Goal: Task Accomplishment & Management: Manage account settings

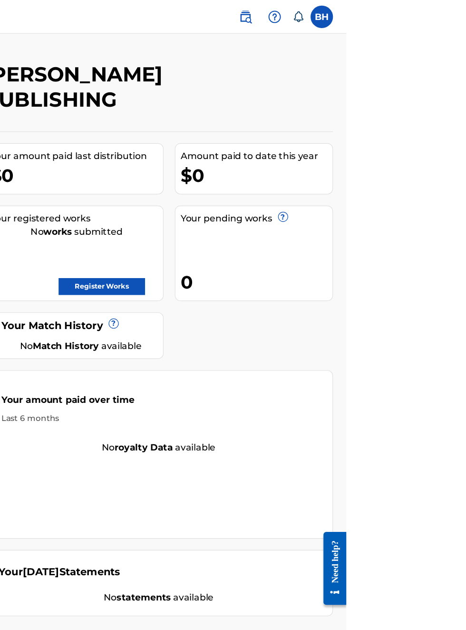
scroll to position [0, 172]
click at [296, 236] on link "Register Works" at bounding box center [258, 243] width 73 height 14
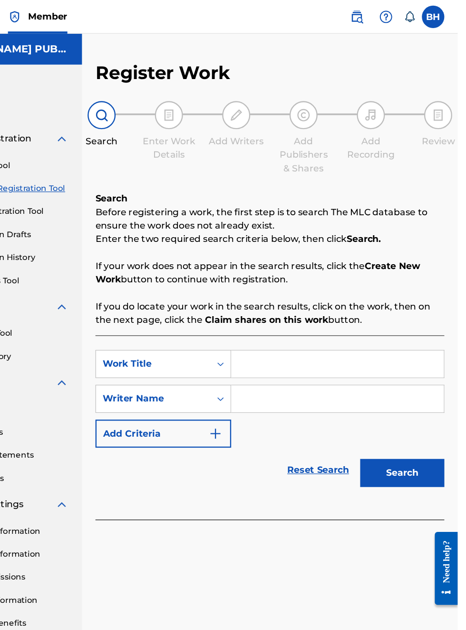
scroll to position [0, 78]
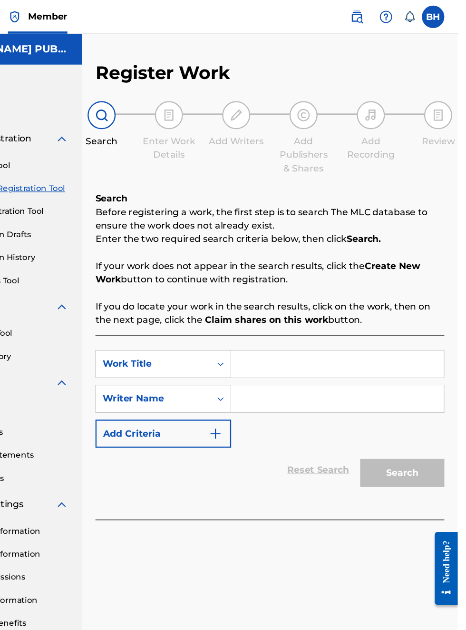
click at [177, 103] on div "Search" at bounding box center [164, 106] width 48 height 40
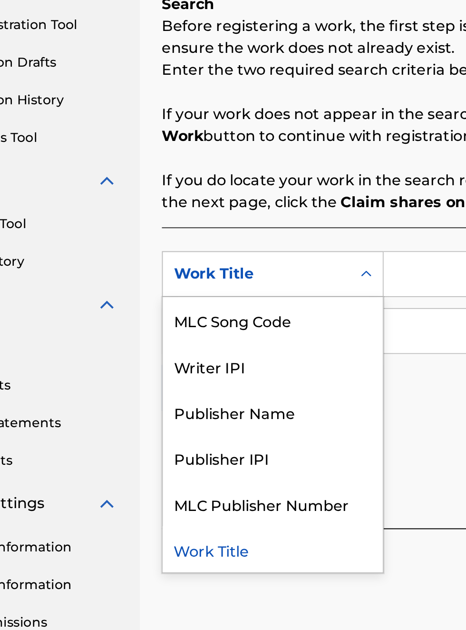
scroll to position [166, 75]
click at [208, 406] on div "Publisher IPI" at bounding box center [216, 404] width 114 height 24
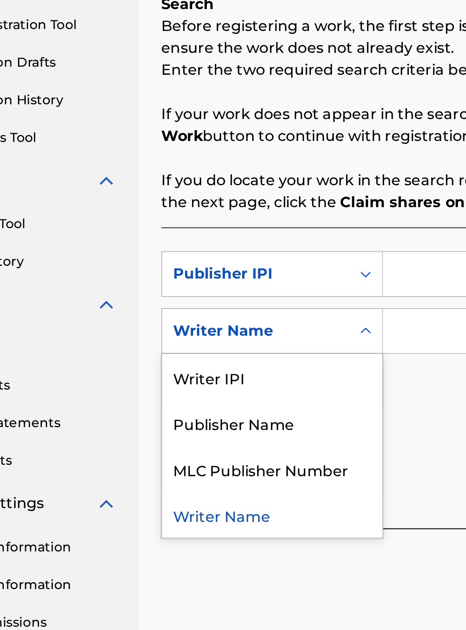
click at [209, 388] on div "Publisher Name" at bounding box center [216, 386] width 114 height 24
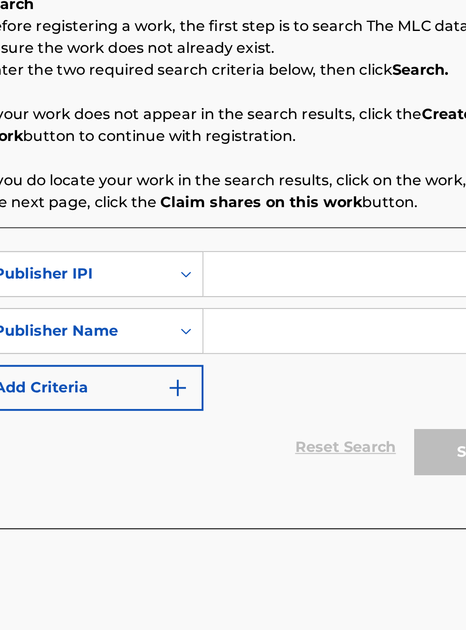
scroll to position [166, 168]
click at [297, 314] on input "Search Form" at bounding box center [364, 308] width 180 height 23
type input "00340604990"
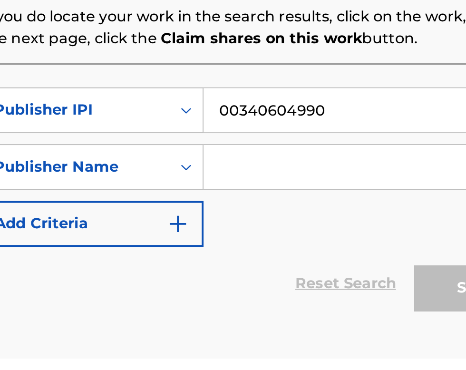
scroll to position [69, 0]
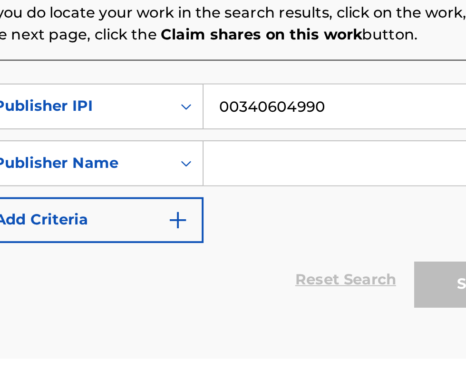
click at [307, 273] on input "Search Form" at bounding box center [364, 268] width 180 height 23
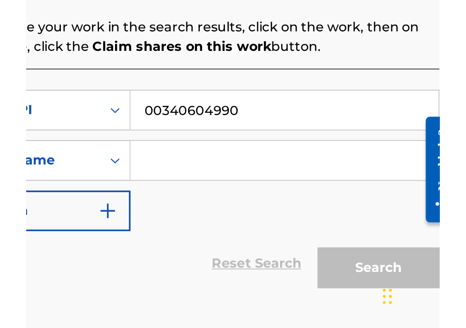
scroll to position [81, 0]
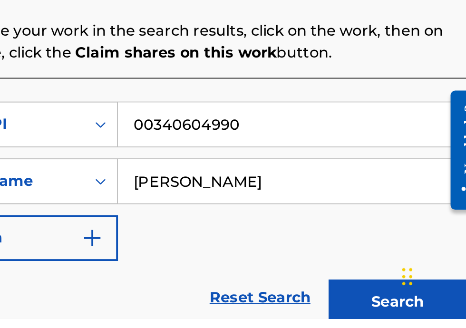
type input "Bobby Hamilton"
click at [416, 318] on button "Search" at bounding box center [419, 320] width 71 height 24
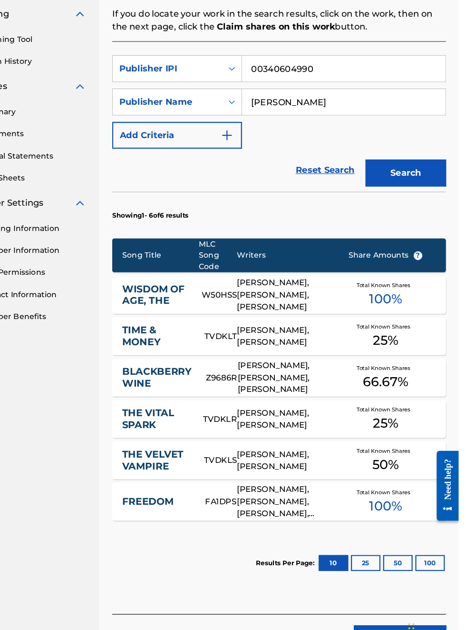
scroll to position [0, 0]
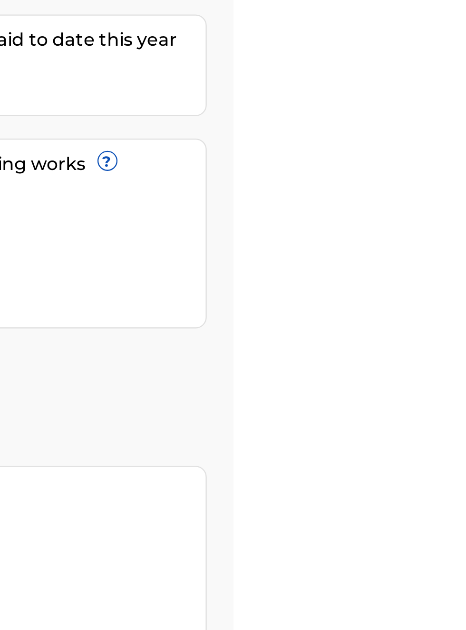
scroll to position [115, 366]
click at [296, 236] on link "Register Works" at bounding box center [258, 243] width 73 height 14
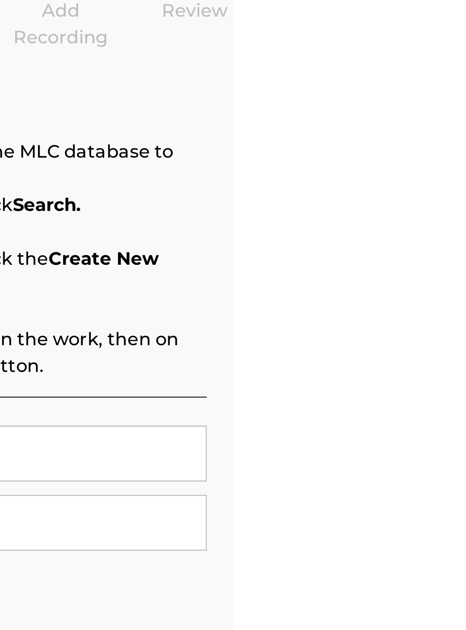
click at [352, 195] on p "Before registering a work, the first step is to search The MLC database to ensu…" at bounding box center [307, 185] width 296 height 23
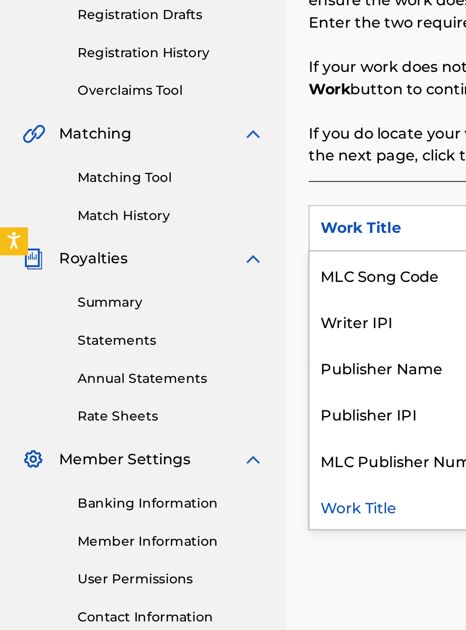
scroll to position [191, 0]
click at [218, 385] on div "Publisher Name" at bounding box center [216, 380] width 114 height 24
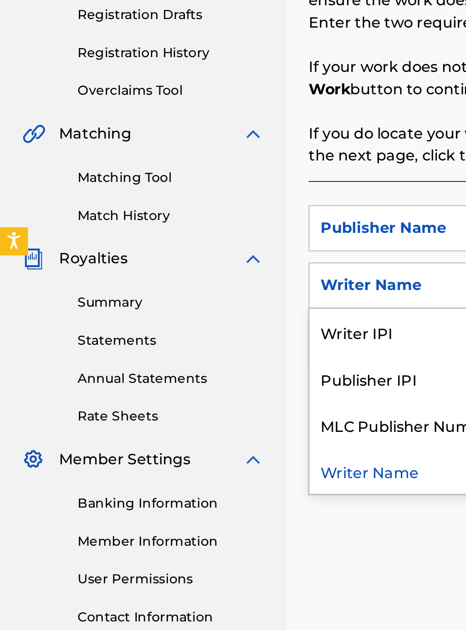
click at [196, 367] on div "Writer IPI" at bounding box center [216, 362] width 114 height 24
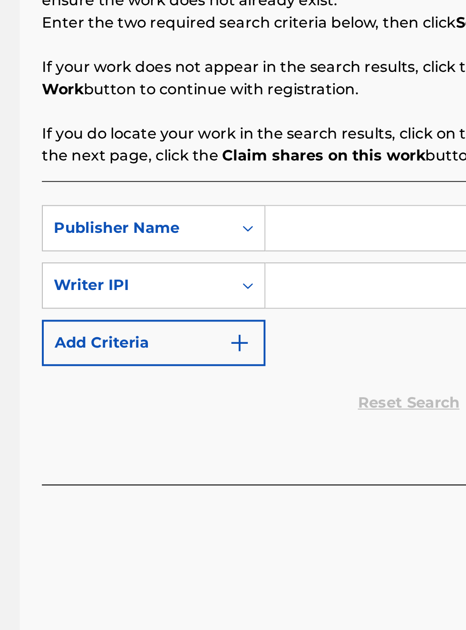
scroll to position [191, 137]
click at [309, 307] on input "Search Form" at bounding box center [364, 308] width 180 height 23
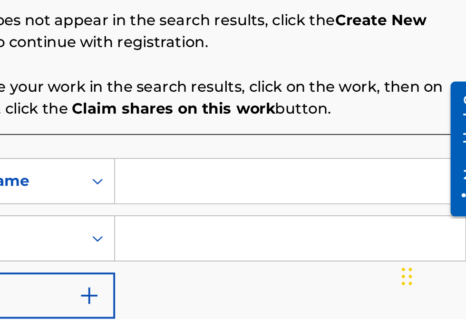
scroll to position [164, 215]
type input "[PERSON_NAME]"
click at [309, 292] on input "Search Form" at bounding box center [364, 287] width 180 height 23
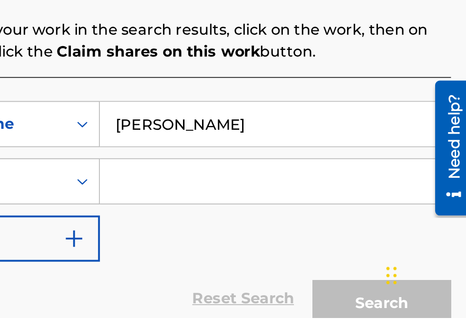
scroll to position [80, 0]
click at [287, 263] on input "Search Form" at bounding box center [364, 258] width 180 height 23
type input "00340604990"
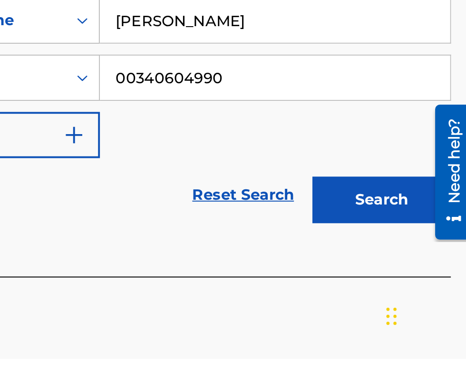
scroll to position [113, 0]
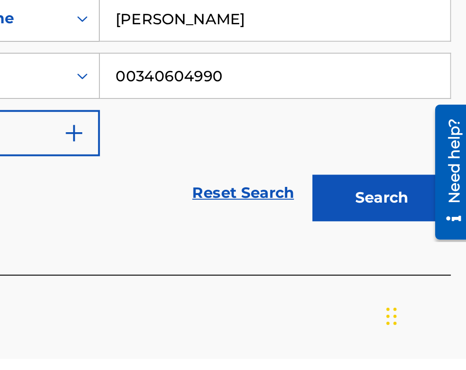
click at [426, 291] on button "Search" at bounding box center [419, 288] width 71 height 24
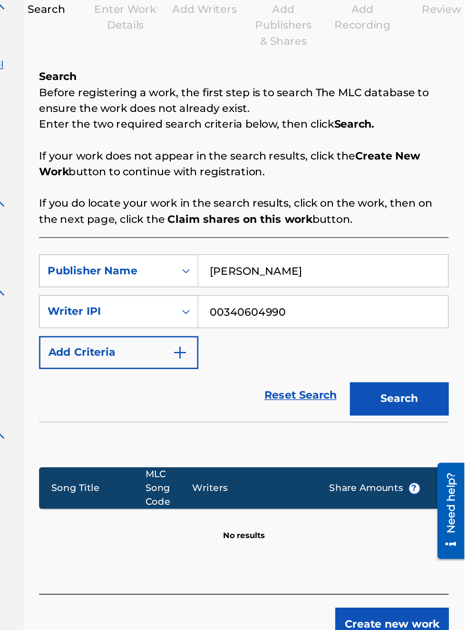
scroll to position [0, 0]
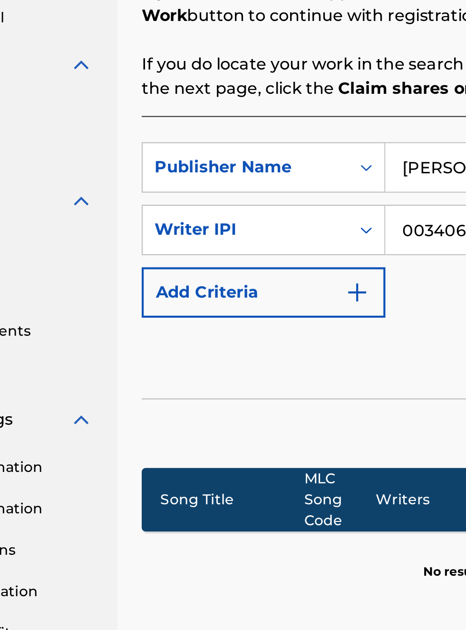
click at [282, 348] on input "00340604990" at bounding box center [364, 338] width 180 height 23
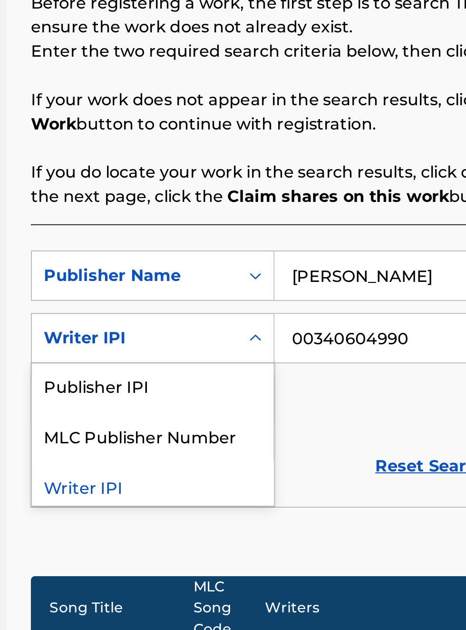
click at [212, 348] on div "Publisher IPI" at bounding box center [216, 360] width 114 height 24
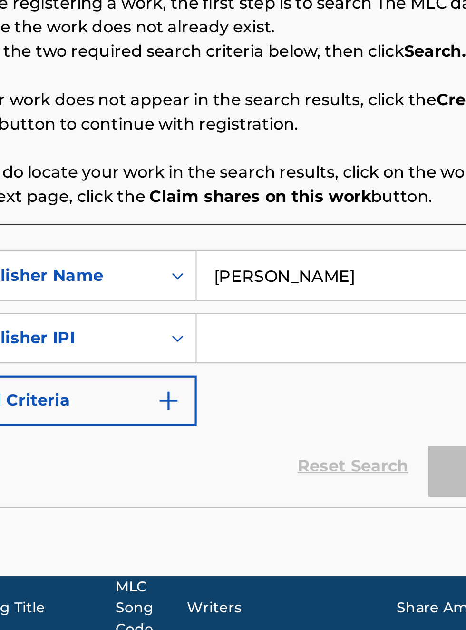
click at [299, 327] on input "Search Form" at bounding box center [364, 338] width 180 height 23
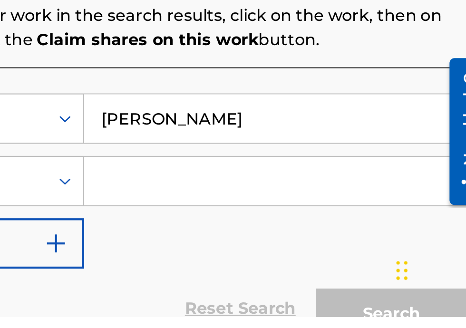
click at [306, 267] on input "Search Form" at bounding box center [364, 264] width 180 height 23
type input "00340604990"
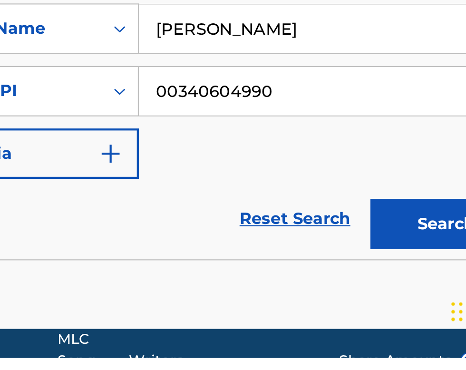
click at [418, 312] on button "Search" at bounding box center [419, 307] width 71 height 24
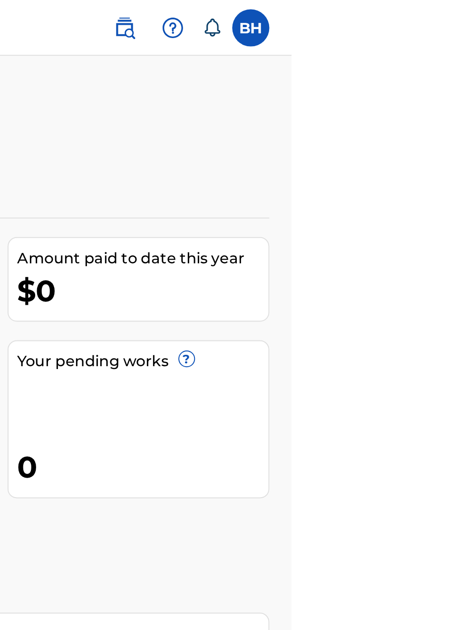
scroll to position [0, 317]
click at [430, 14] on icon at bounding box center [426, 15] width 10 height 10
click at [386, 17] on img at bounding box center [380, 14] width 11 height 11
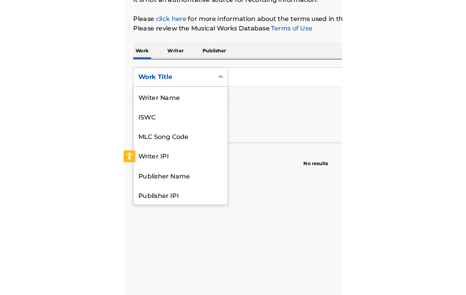
scroll to position [48, 0]
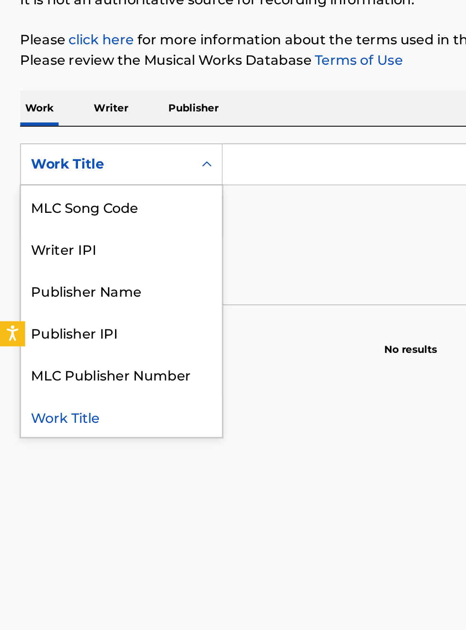
click at [74, 302] on div "Publisher Name" at bounding box center [69, 290] width 114 height 24
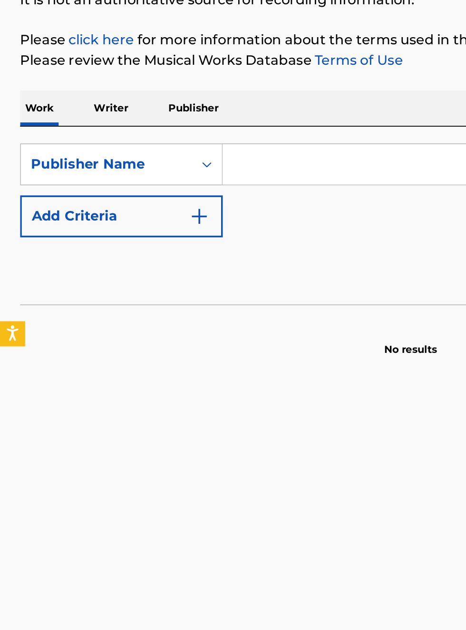
click at [65, 260] on button "Add Criteria" at bounding box center [68, 249] width 115 height 24
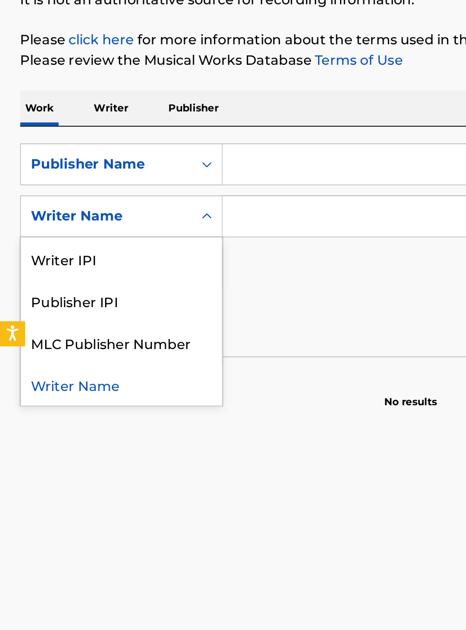
click at [66, 308] on div "Publisher IPI" at bounding box center [69, 296] width 114 height 24
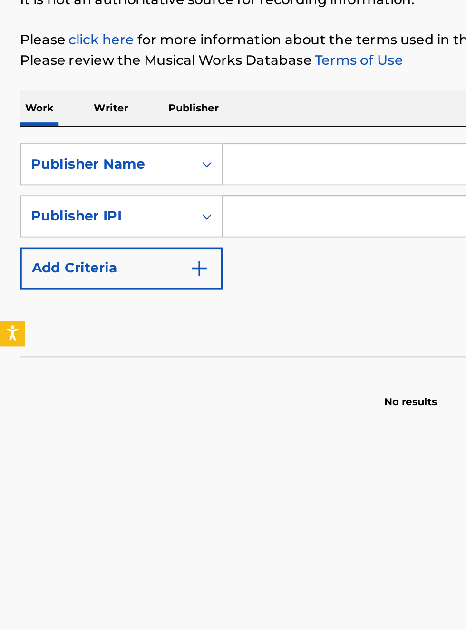
click at [159, 230] on input "Search Form" at bounding box center [291, 219] width 328 height 23
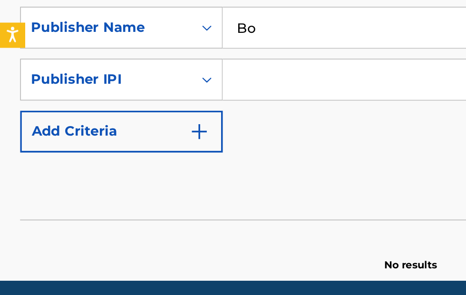
scroll to position [82, 0]
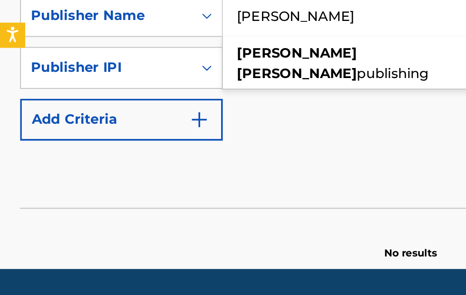
type input "[PERSON_NAME]"
click at [212, 178] on input "Search Form" at bounding box center [282, 166] width 310 height 23
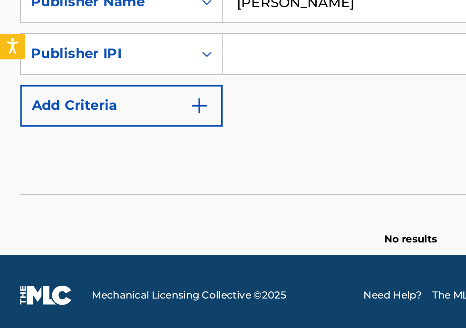
scroll to position [138, 0]
click at [167, 180] on input "Search Form" at bounding box center [282, 168] width 310 height 23
type input "00340604990"
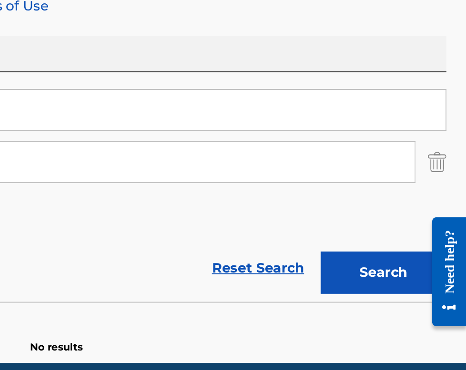
scroll to position [118, 201]
click at [422, 285] on button "Search" at bounding box center [419, 273] width 71 height 24
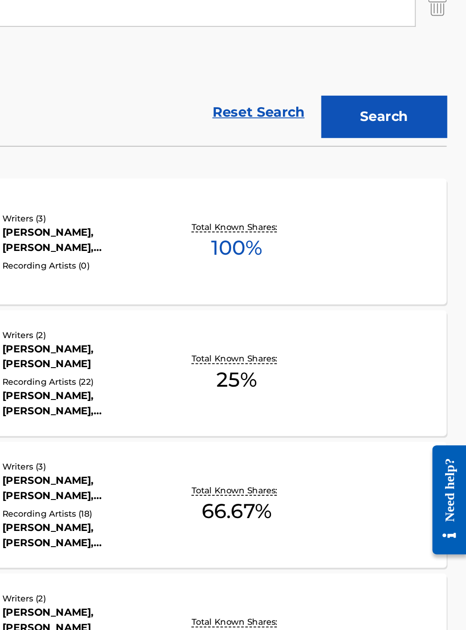
scroll to position [0, 0]
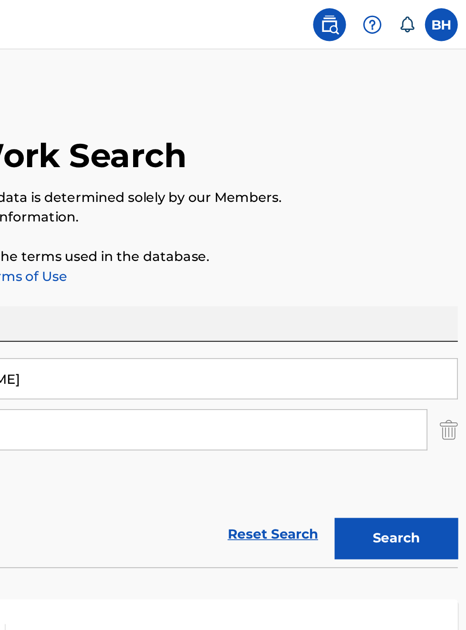
click at [439, 166] on p "Please review the Musical Works Database Terms of Use" at bounding box center [233, 159] width 444 height 11
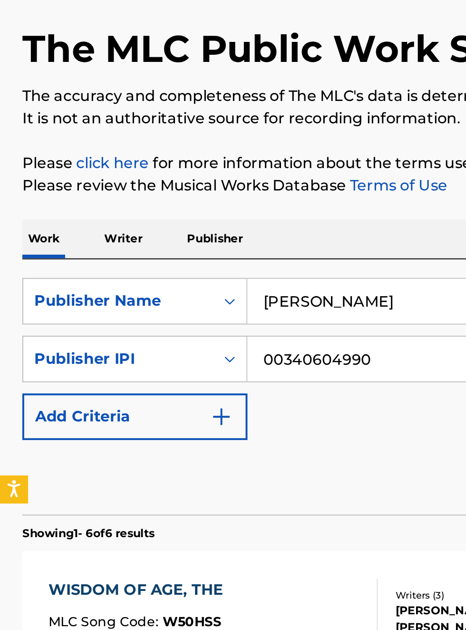
click at [76, 153] on link "click here" at bounding box center [57, 148] width 37 height 9
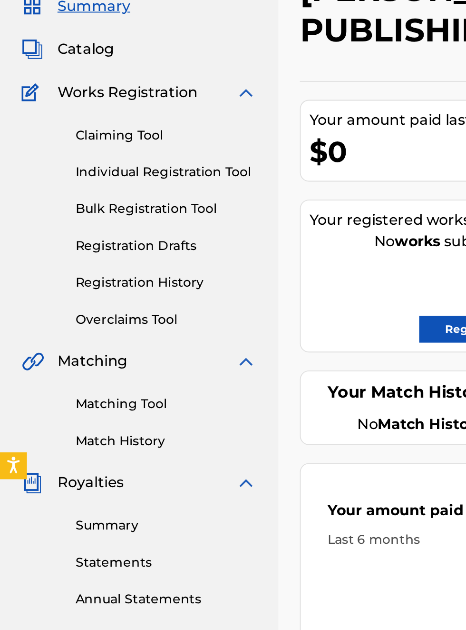
scroll to position [69, 0]
click at [78, 142] on link "Claiming Tool" at bounding box center [88, 140] width 96 height 10
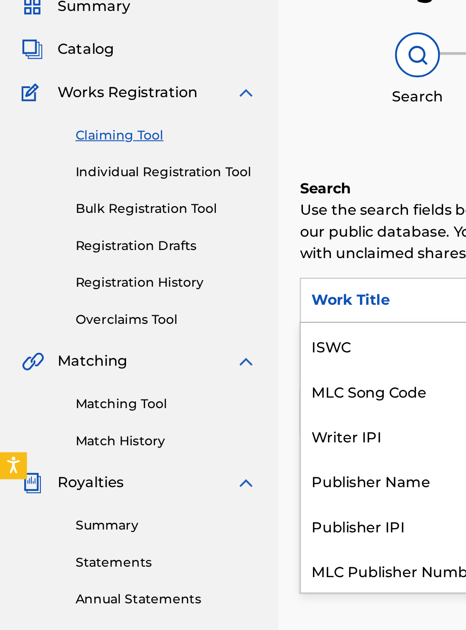
scroll to position [24, 0]
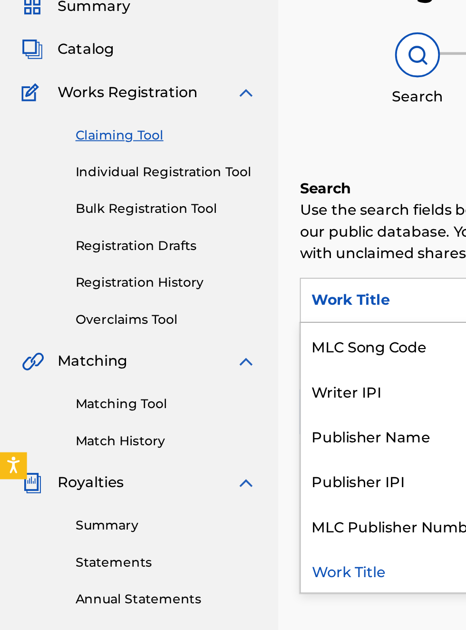
click at [227, 306] on div "Publisher Name" at bounding box center [216, 299] width 114 height 24
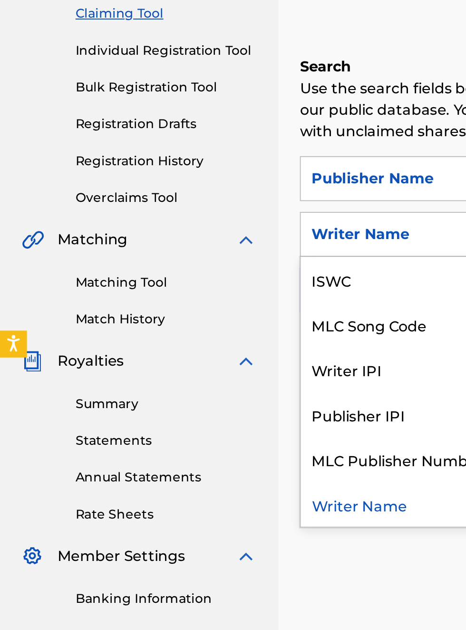
scroll to position [133, 0]
click at [213, 359] on div "Publisher IPI" at bounding box center [216, 352] width 114 height 24
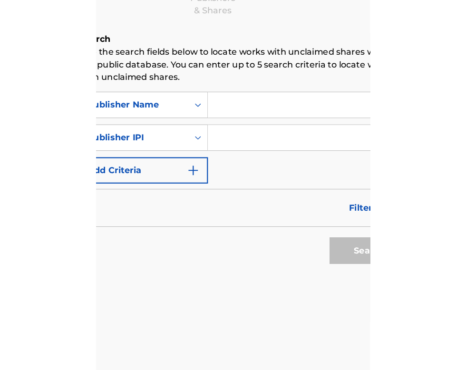
scroll to position [133, 173]
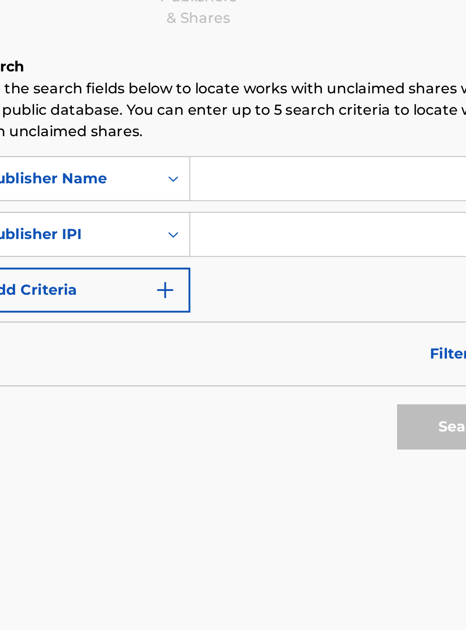
click at [291, 231] on input "Search Form" at bounding box center [364, 227] width 180 height 23
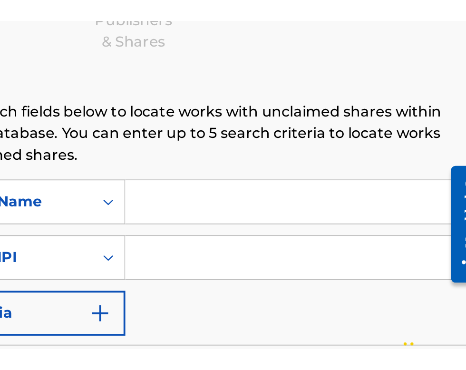
scroll to position [131, 208]
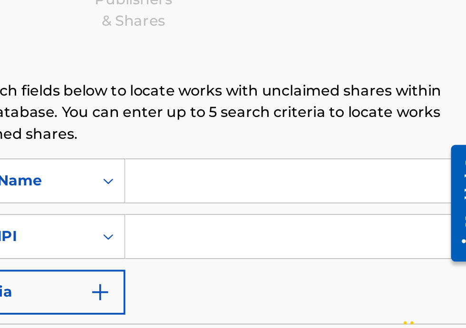
click at [317, 233] on input "Search Form" at bounding box center [364, 227] width 180 height 23
type input "[PERSON_NAME]"
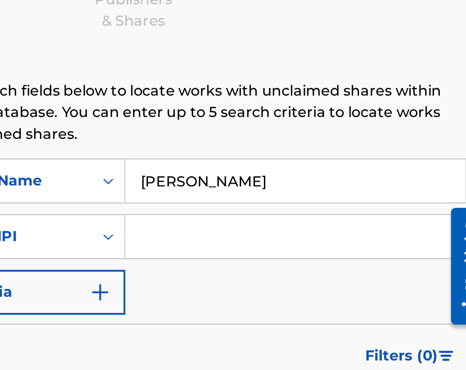
click at [308, 264] on input "Search Form" at bounding box center [364, 257] width 180 height 23
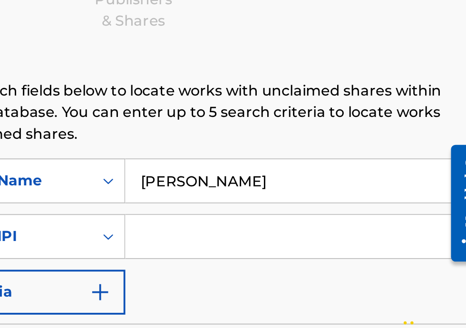
type input "00340604990"
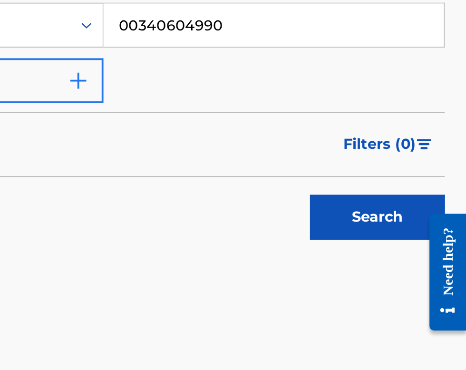
scroll to position [129, 219]
click at [427, 248] on button "Search" at bounding box center [419, 244] width 71 height 24
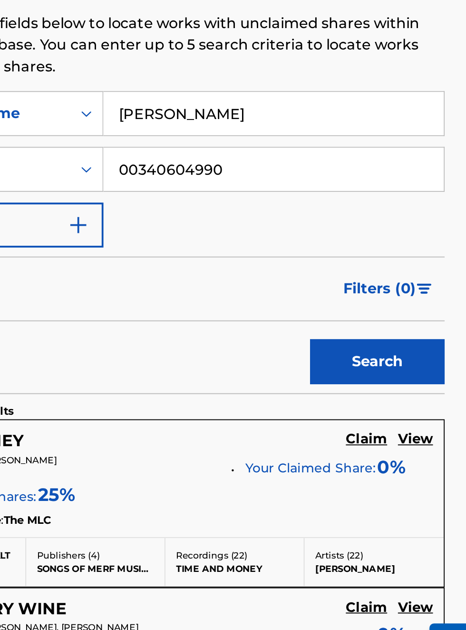
scroll to position [49, 0]
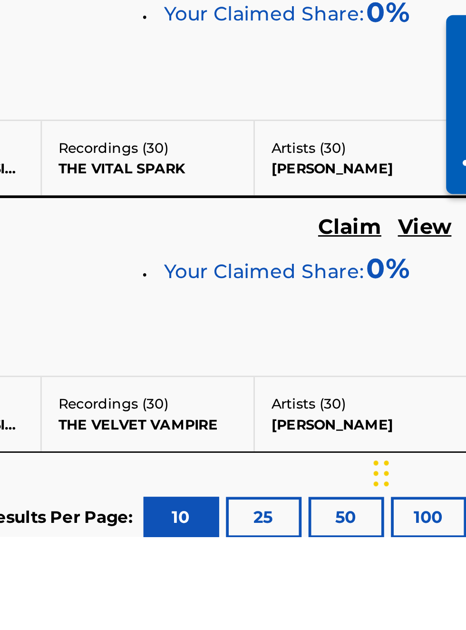
click at [428, 40] on div at bounding box center [438, 33] width 27 height 77
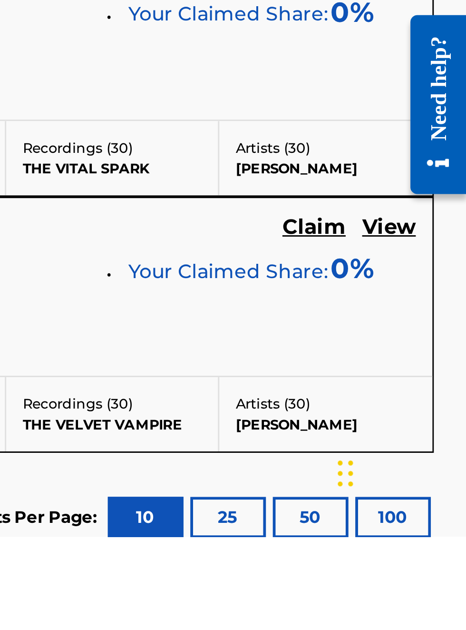
click at [393, 39] on div at bounding box center [403, 33] width 27 height 77
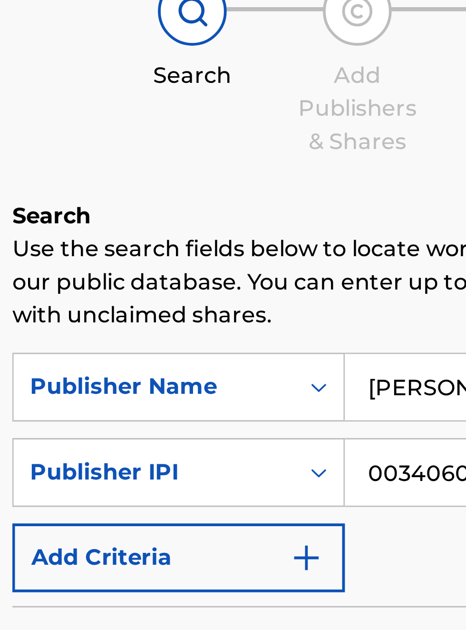
click at [315, 208] on p "Use the search fields below to locate works with unclaimed shares within our pu…" at bounding box center [307, 191] width 296 height 34
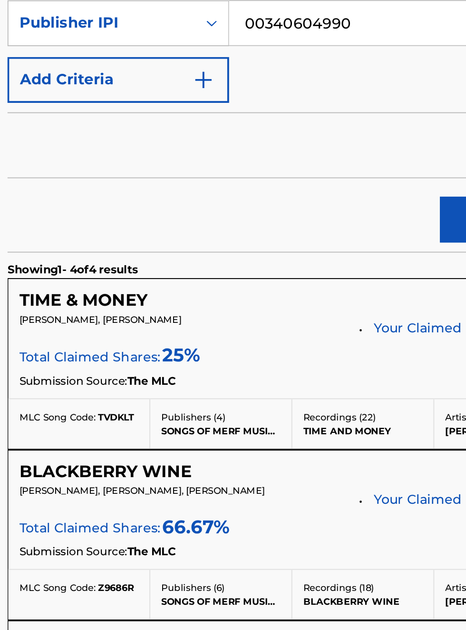
scroll to position [245, 155]
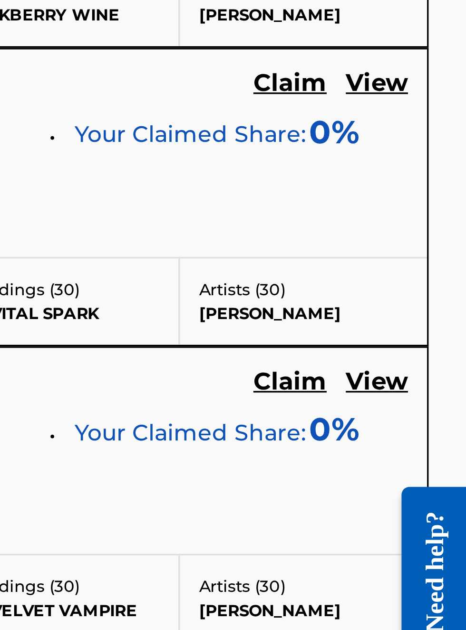
click at [419, 421] on h5 "Claim" at bounding box center [414, 418] width 22 height 9
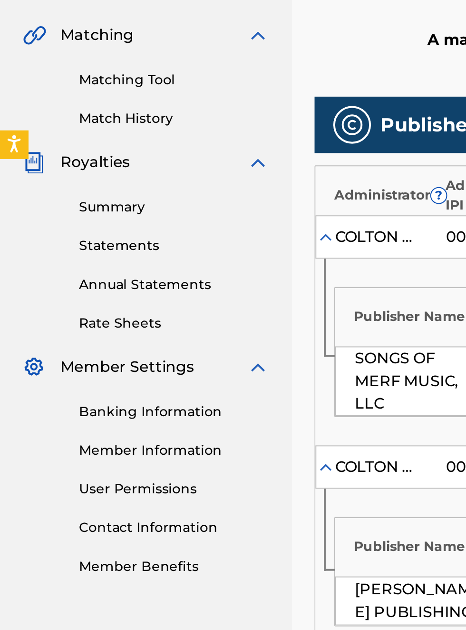
click at [103, 451] on link "Banking Information" at bounding box center [88, 450] width 96 height 10
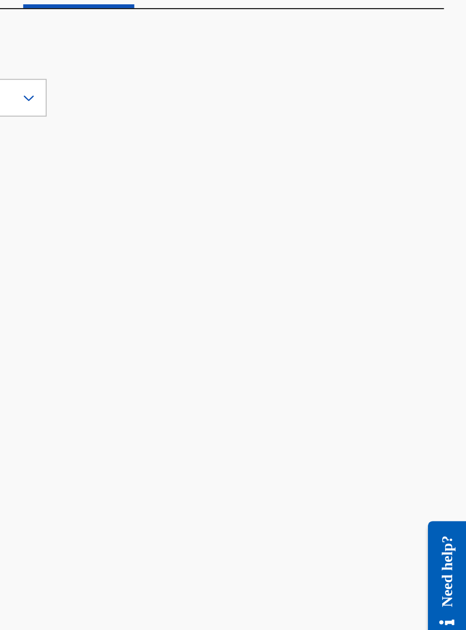
click at [439, 257] on div "Payee: BOBBY HAMILTON PUBLISHING" at bounding box center [307, 601] width 296 height 821
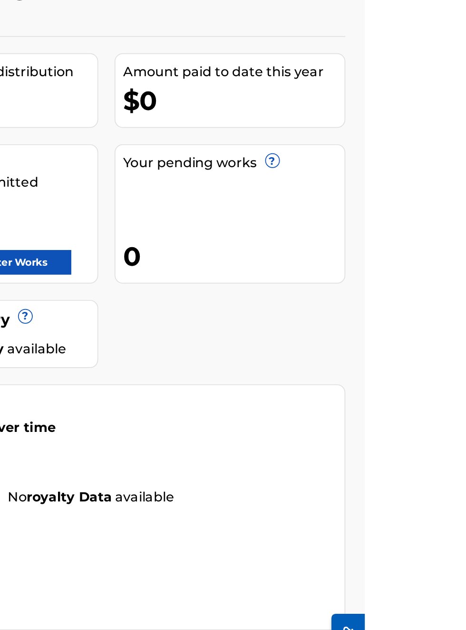
scroll to position [90, 254]
click at [296, 236] on link "Register Works" at bounding box center [258, 243] width 73 height 14
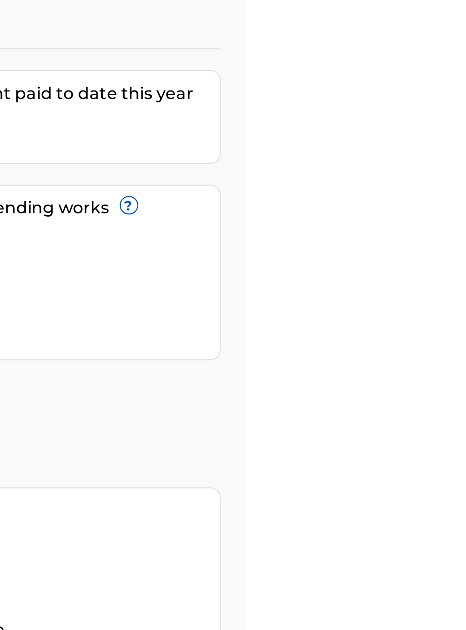
scroll to position [89, 353]
click at [455, 174] on div "Your pending works ? 0" at bounding box center [388, 214] width 135 height 81
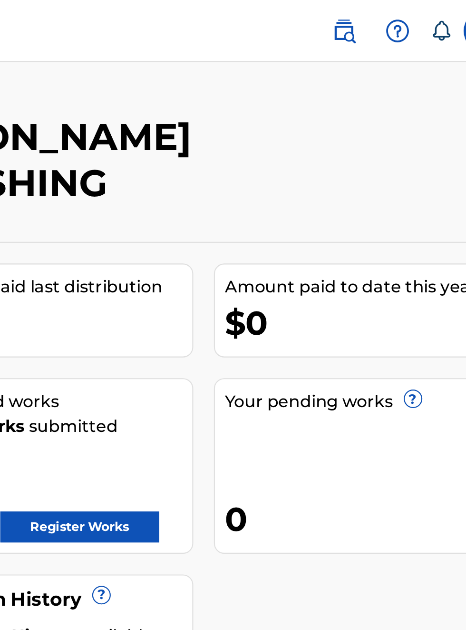
scroll to position [0, 222]
click at [427, 466] on div "Your [DATE] Statements No statements available" at bounding box center [307, 494] width 296 height 56
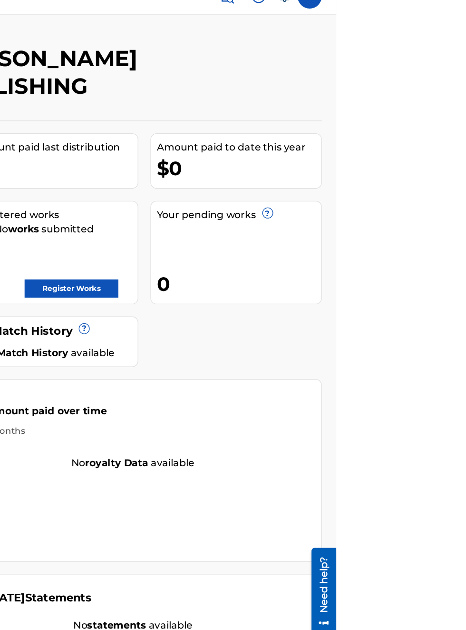
scroll to position [17, 203]
click at [296, 236] on link "Register Works" at bounding box center [258, 243] width 73 height 14
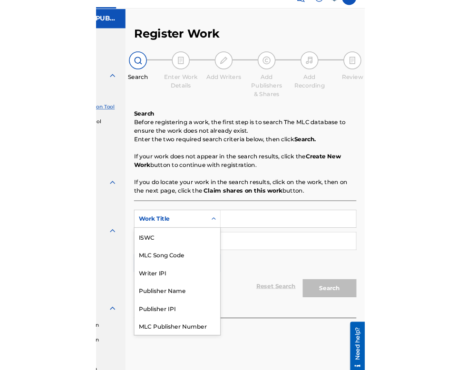
scroll to position [24, 0]
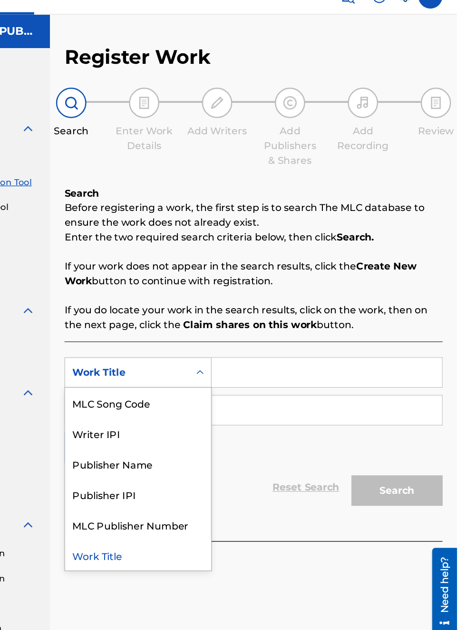
click at [221, 386] on div "Publisher Name" at bounding box center [216, 380] width 114 height 24
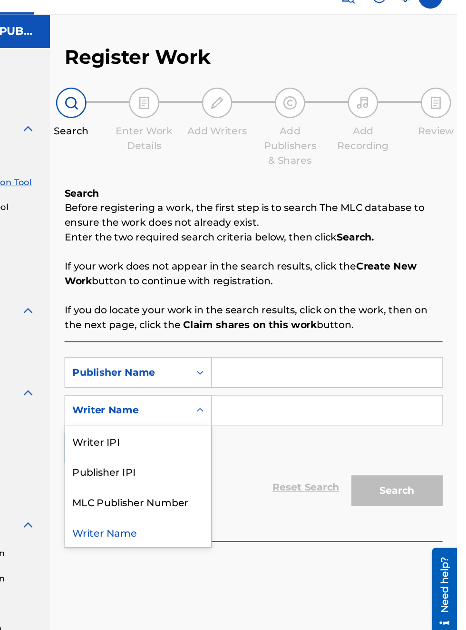
click at [209, 393] on div "Publisher IPI" at bounding box center [216, 386] width 114 height 24
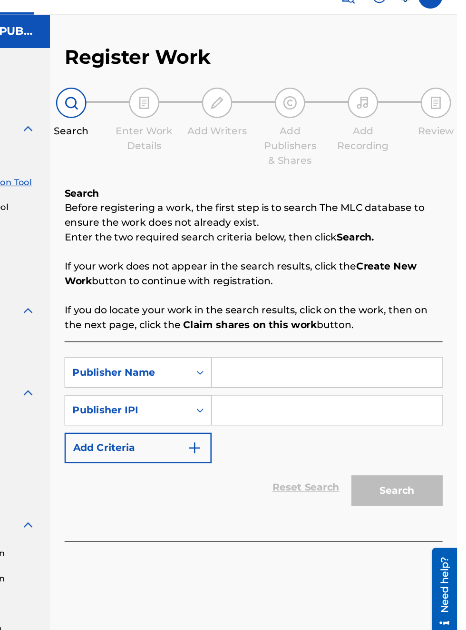
click at [301, 309] on input "Search Form" at bounding box center [364, 308] width 180 height 23
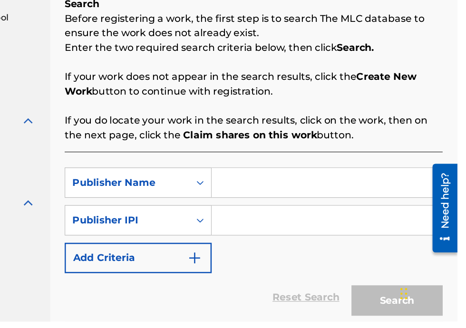
scroll to position [76, 108]
click at [308, 224] on input "Search Form" at bounding box center [364, 219] width 180 height 23
click at [298, 225] on input "Search Form" at bounding box center [364, 219] width 180 height 23
click at [329, 224] on input "Search Form" at bounding box center [364, 219] width 180 height 23
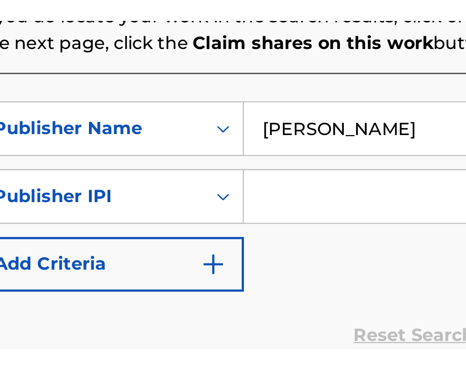
scroll to position [172, 168]
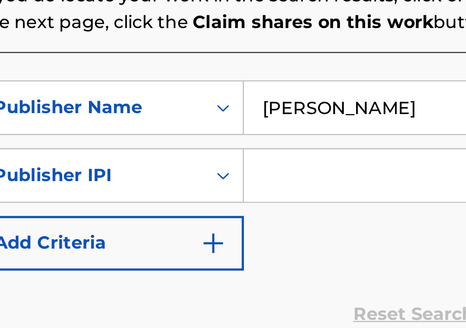
type input "[PERSON_NAME]"
click at [308, 255] on input "Search Form" at bounding box center [364, 248] width 180 height 23
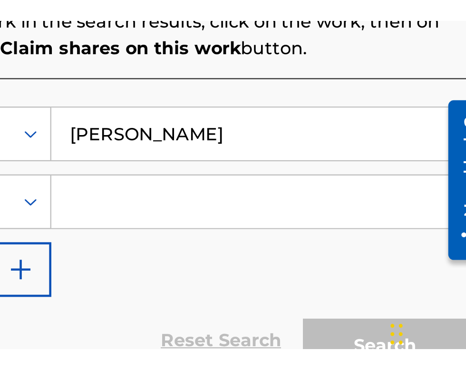
scroll to position [170, 252]
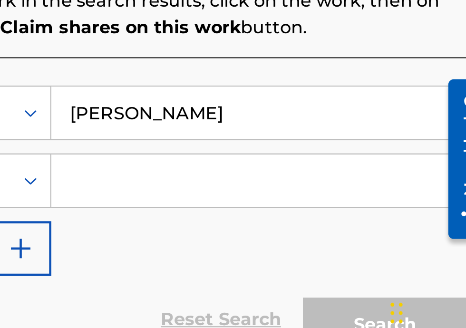
click at [305, 248] on input "Search Form" at bounding box center [364, 248] width 180 height 23
type input "00340604990"
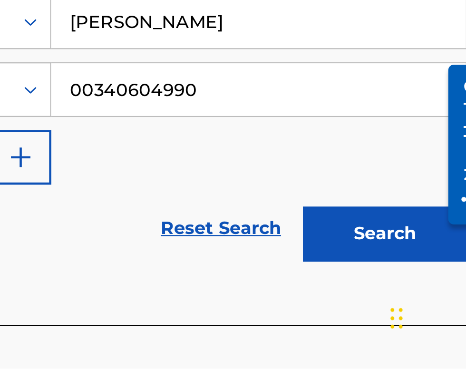
scroll to position [210, 252]
click at [429, 317] on button "Search" at bounding box center [419, 312] width 71 height 24
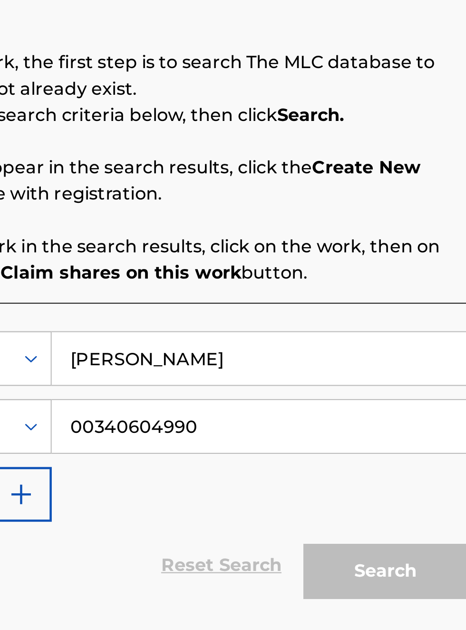
scroll to position [0, 0]
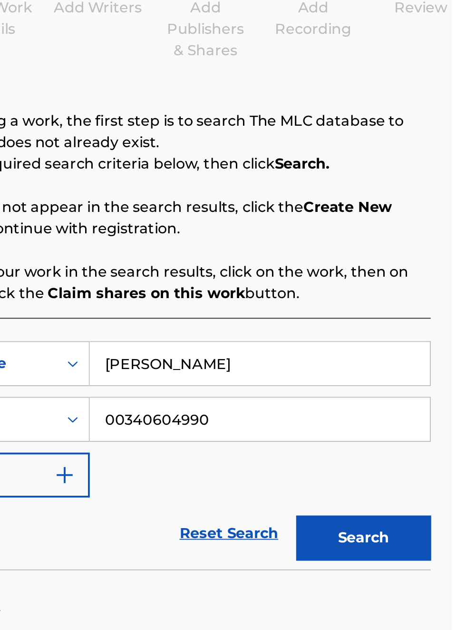
click at [430, 363] on button "Search" at bounding box center [419, 364] width 71 height 24
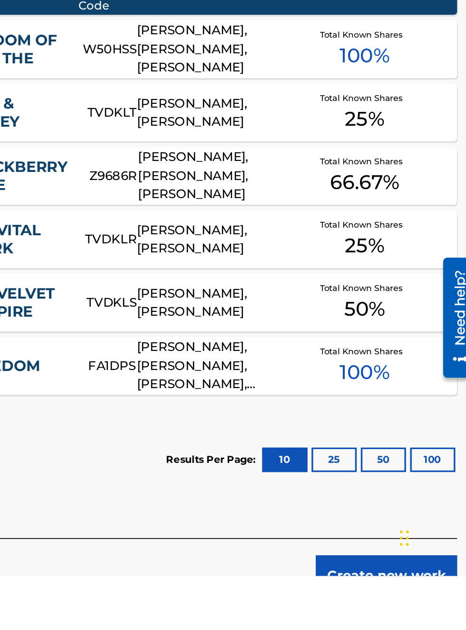
click at [443, 254] on div at bounding box center [444, 289] width 27 height 77
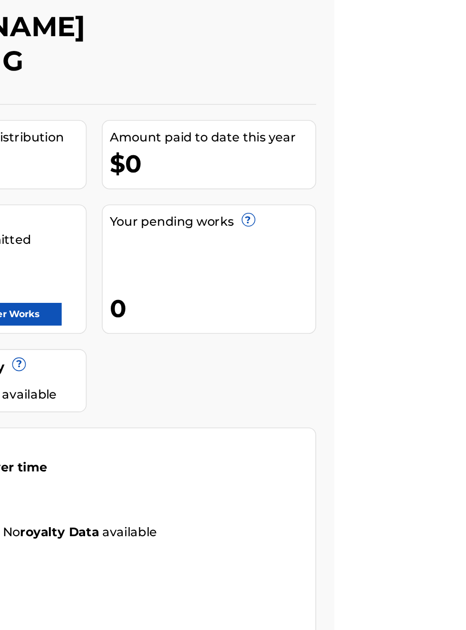
scroll to position [46, 257]
click at [296, 236] on link "Register Works" at bounding box center [258, 243] width 73 height 14
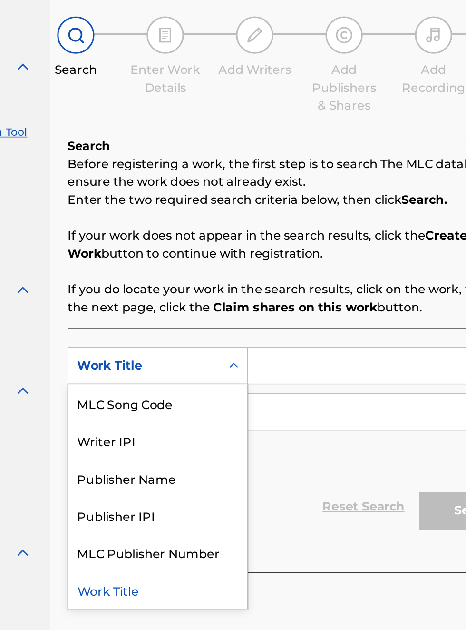
scroll to position [77, 116]
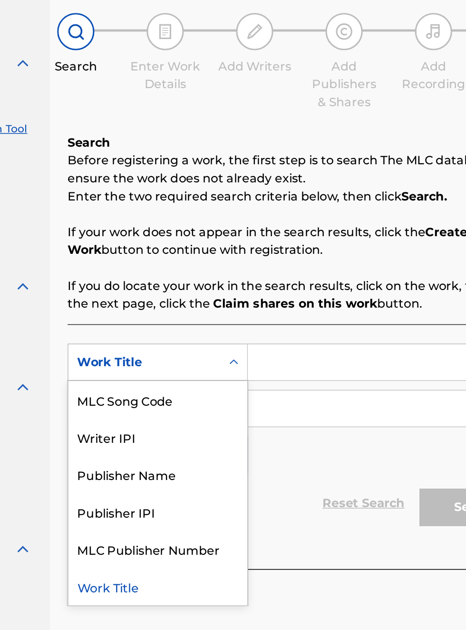
click at [210, 408] on div "Publisher IPI" at bounding box center [216, 404] width 114 height 24
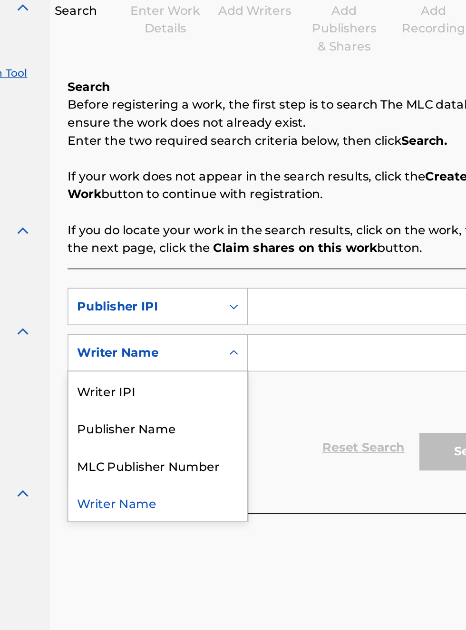
scroll to position [113, 116]
click at [213, 393] on div "Publisher Name" at bounding box center [216, 386] width 114 height 24
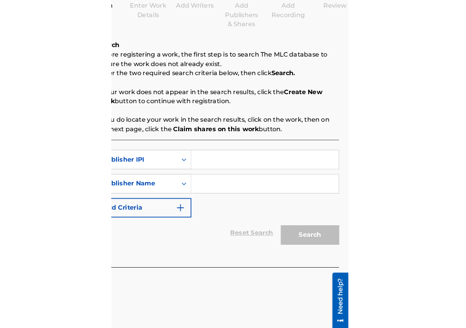
scroll to position [113, 176]
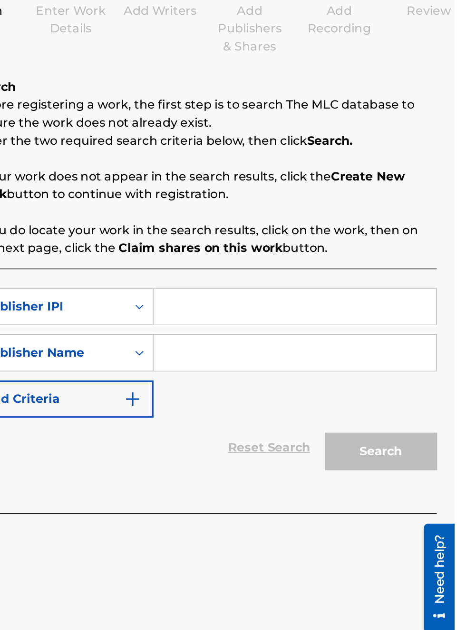
click at [310, 310] on input "Search Form" at bounding box center [364, 308] width 180 height 23
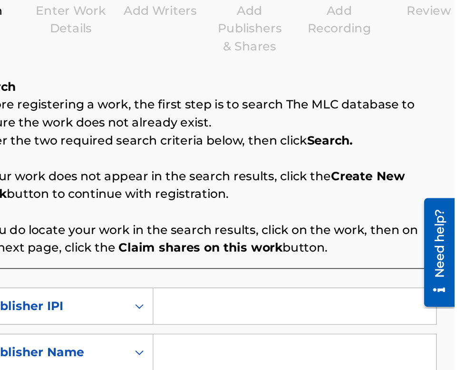
type input "00340604990"
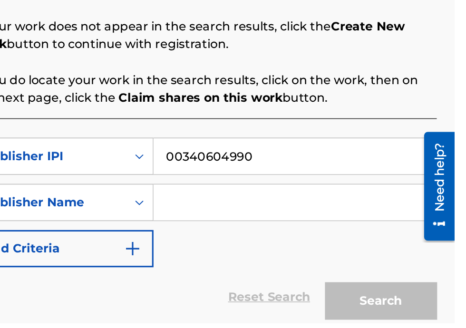
scroll to position [122, 176]
click at [317, 256] on input "Search Form" at bounding box center [364, 251] width 180 height 23
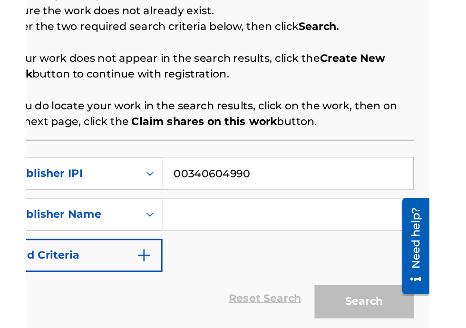
scroll to position [97, 176]
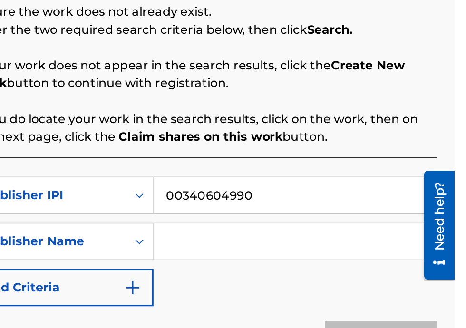
click at [314, 256] on input "Search Form" at bounding box center [364, 251] width 180 height 23
click at [292, 256] on input "Search Form" at bounding box center [364, 251] width 180 height 23
click at [286, 256] on input "Search Form" at bounding box center [364, 251] width 180 height 23
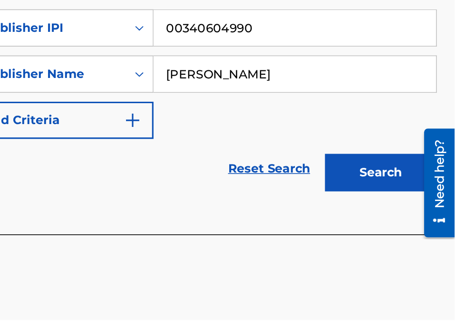
scroll to position [169, 0]
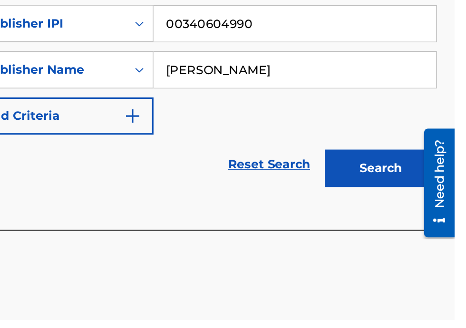
type input "Bobby Hamilton"
click at [426, 234] on button "Search" at bounding box center [419, 231] width 71 height 24
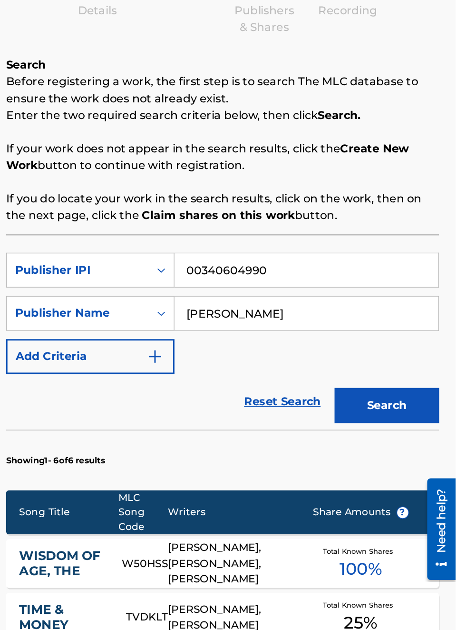
scroll to position [0, 0]
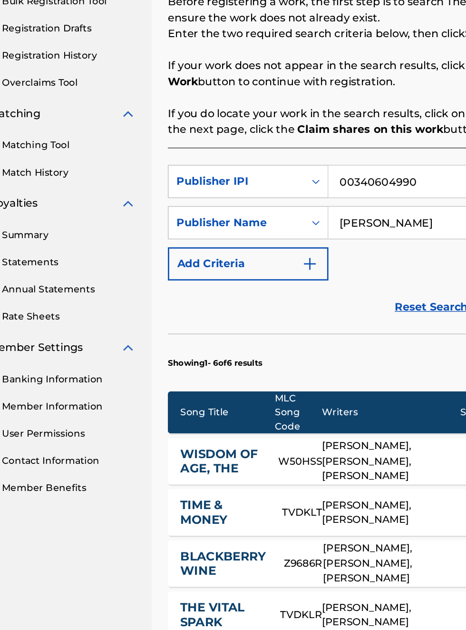
click at [106, 452] on link "Banking Information" at bounding box center [88, 450] width 96 height 10
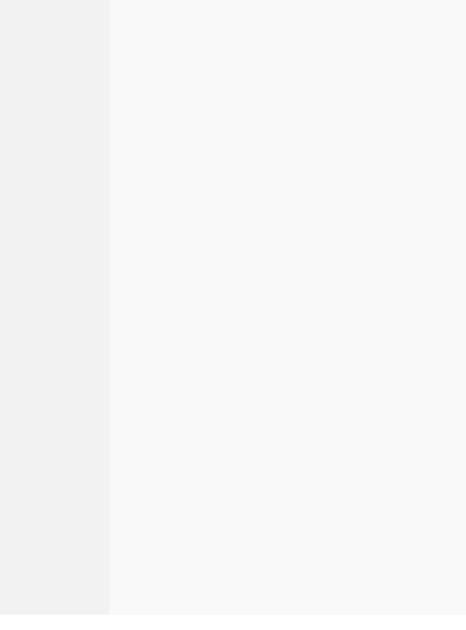
scroll to position [162, 64]
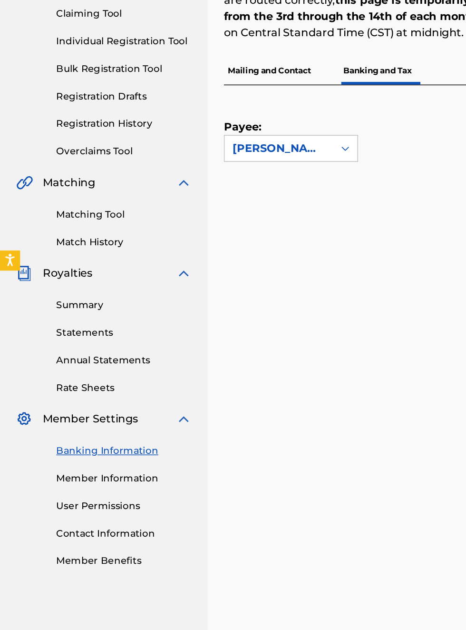
scroll to position [130, 0]
click at [72, 367] on link "Statements" at bounding box center [88, 366] width 96 height 10
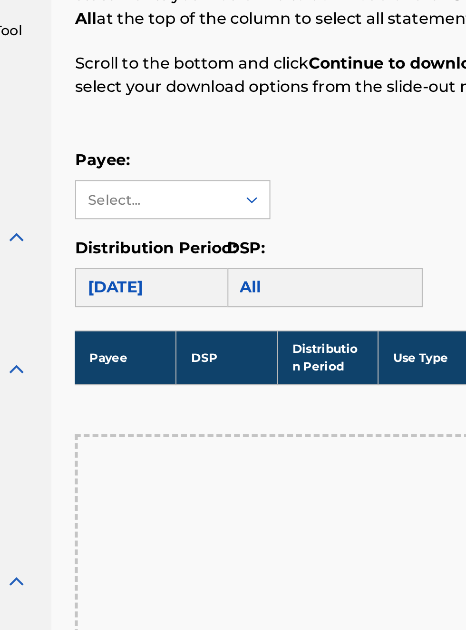
scroll to position [145, 122]
click at [250, 285] on div "All" at bounding box center [280, 284] width 95 height 19
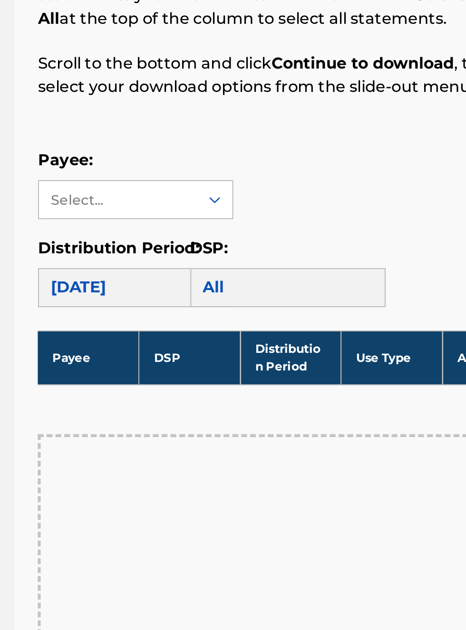
scroll to position [145, 140]
click at [186, 320] on th "Payee" at bounding box center [183, 319] width 49 height 26
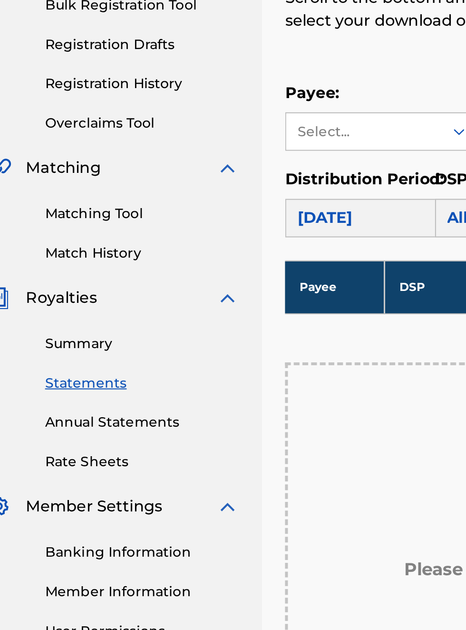
scroll to position [0, 0]
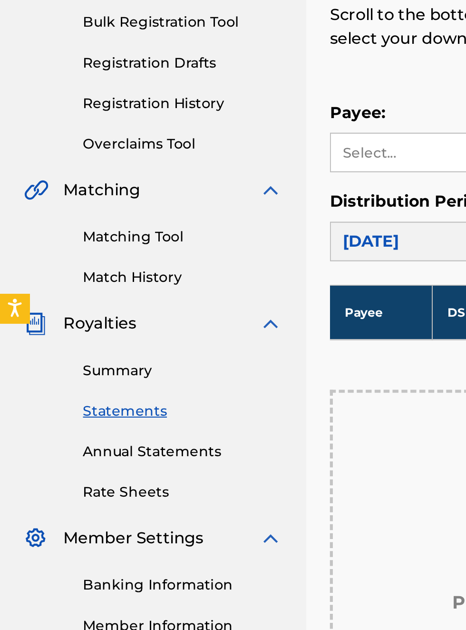
click at [60, 343] on link "Summary" at bounding box center [88, 345] width 96 height 10
